Goal: Browse casually: Explore the website without a specific task or goal

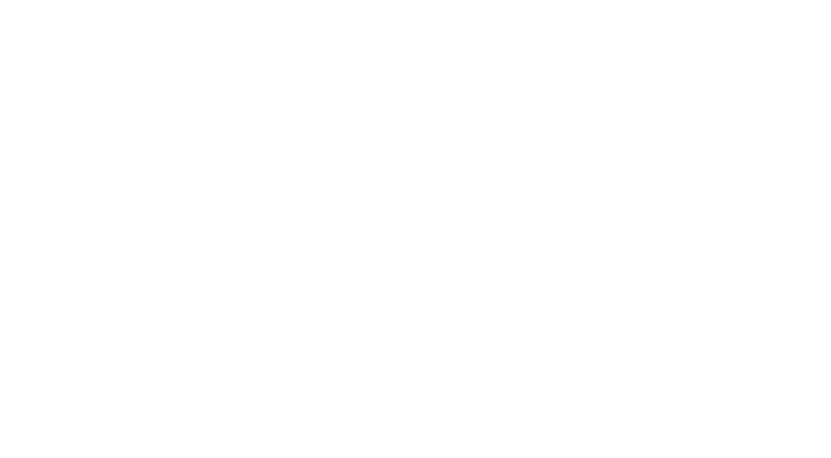
click at [745, 82] on icon at bounding box center [653, 110] width 342 height 305
